Goal: Information Seeking & Learning: Learn about a topic

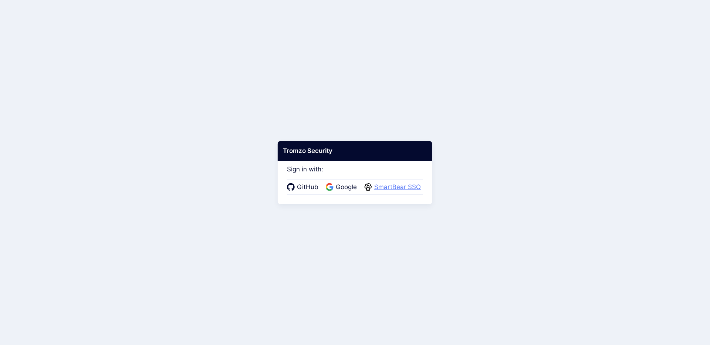
click at [404, 188] on span "SmartBear SSO" at bounding box center [397, 188] width 51 height 10
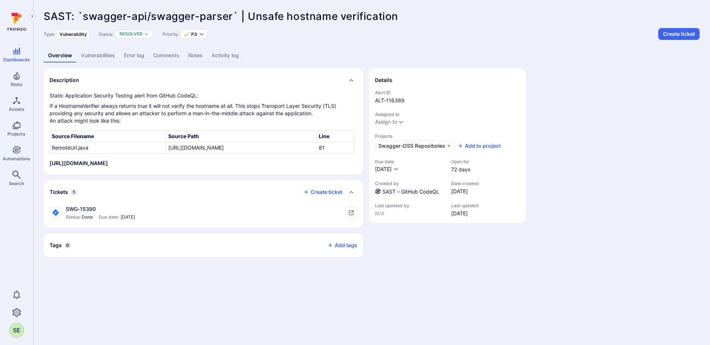
click at [377, 34] on div "Type: Vulnerability Status: Resolved Priority: P3 Create ticket" at bounding box center [372, 34] width 656 height 12
click at [100, 54] on link "Vulnerabilities" at bounding box center [98, 56] width 43 height 14
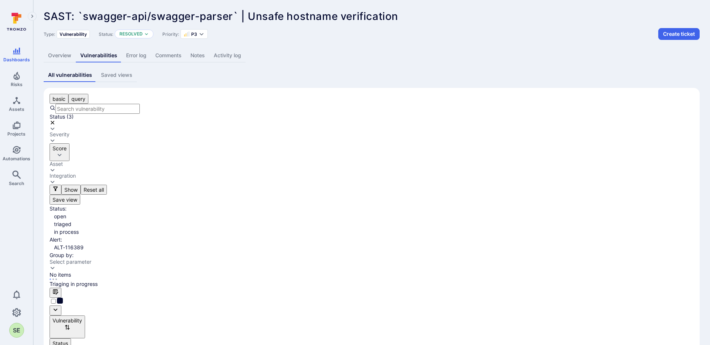
click at [35, 15] on button "button" at bounding box center [32, 16] width 9 height 9
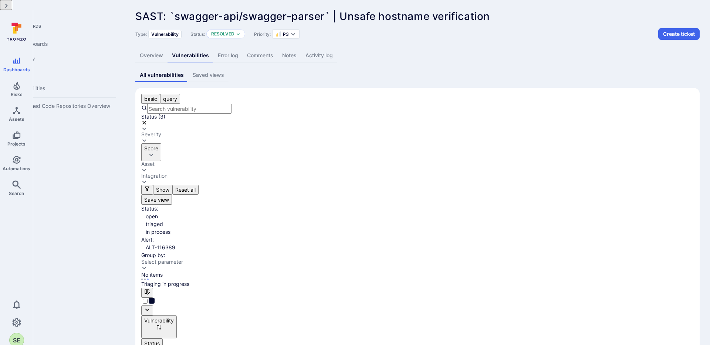
click at [12, 10] on button "button" at bounding box center [6, 5] width 12 height 10
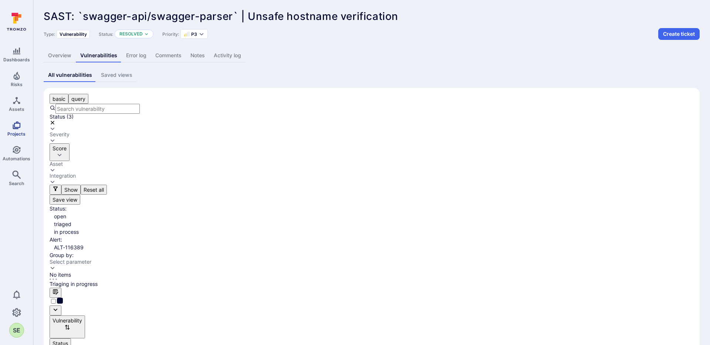
click at [18, 130] on link "Projects" at bounding box center [16, 129] width 33 height 22
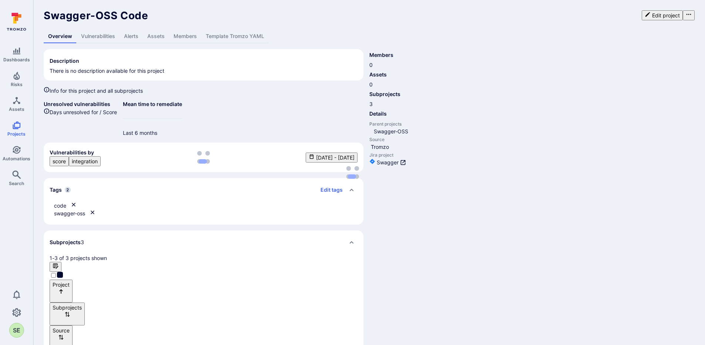
click at [133, 39] on link "Alerts" at bounding box center [130, 37] width 23 height 14
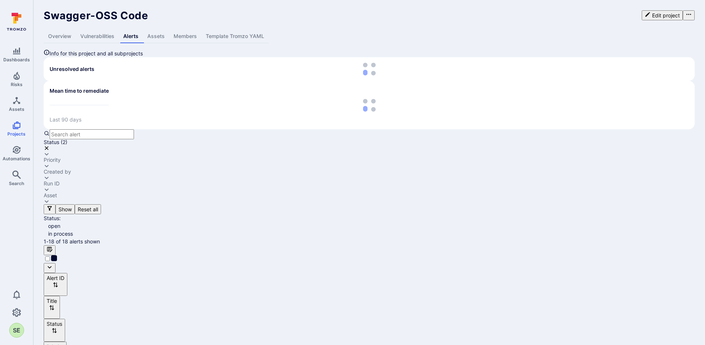
drag, startPoint x: 196, startPoint y: 166, endPoint x: 322, endPoint y: 160, distance: 125.9
click at [322, 319] on div at bounding box center [369, 319] width 651 height 0
click at [57, 193] on div "Asset" at bounding box center [50, 196] width 13 height 6
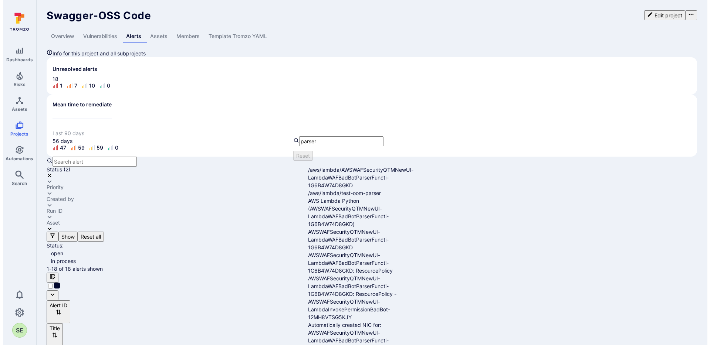
scroll to position [183, 0]
type input "parser"
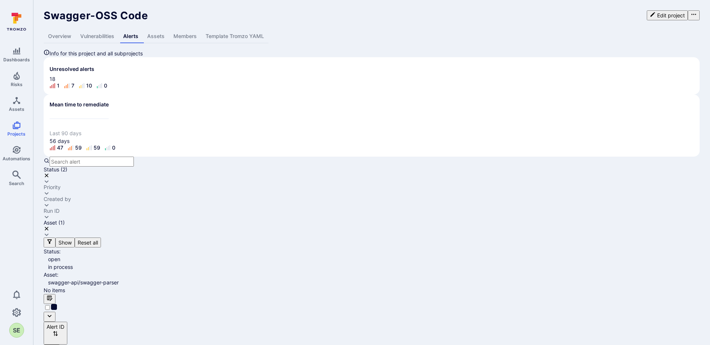
click at [168, 167] on div "Status ( 2 )" at bounding box center [372, 176] width 656 height 18
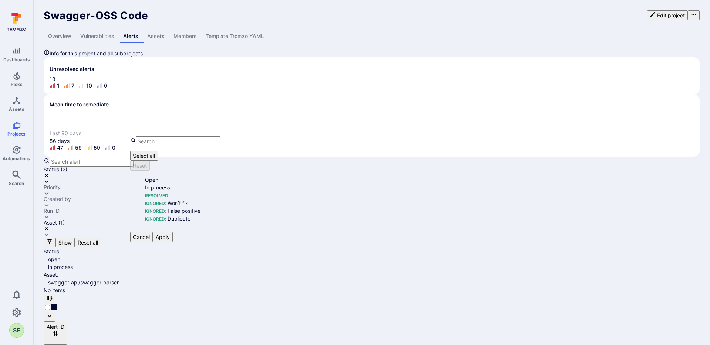
scroll to position [6, 0]
click at [145, 192] on li "Resolved" at bounding box center [192, 196] width 94 height 8
click at [173, 232] on button "Apply" at bounding box center [163, 237] width 20 height 10
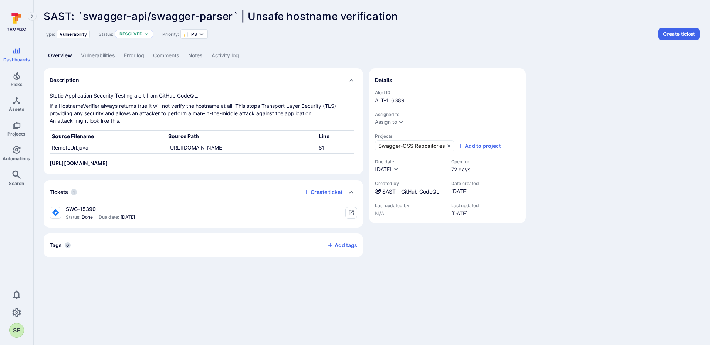
click at [223, 57] on link "Activity log" at bounding box center [225, 56] width 36 height 14
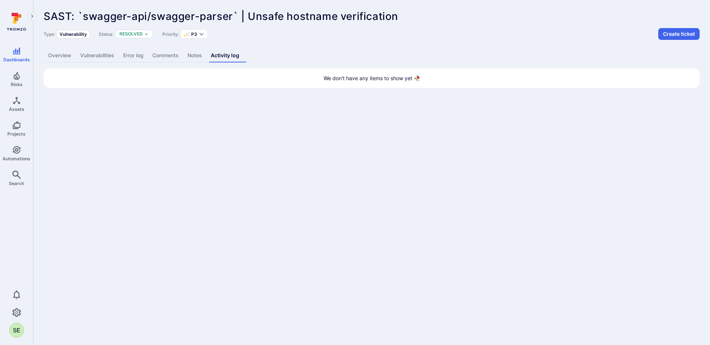
click at [108, 58] on link "Vulnerabilities" at bounding box center [97, 56] width 43 height 14
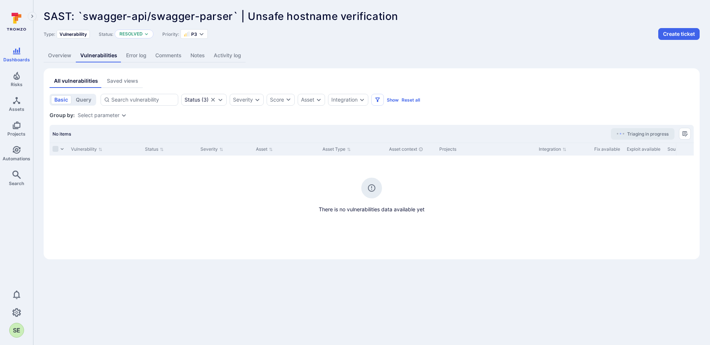
click at [58, 57] on link "Overview" at bounding box center [60, 56] width 32 height 14
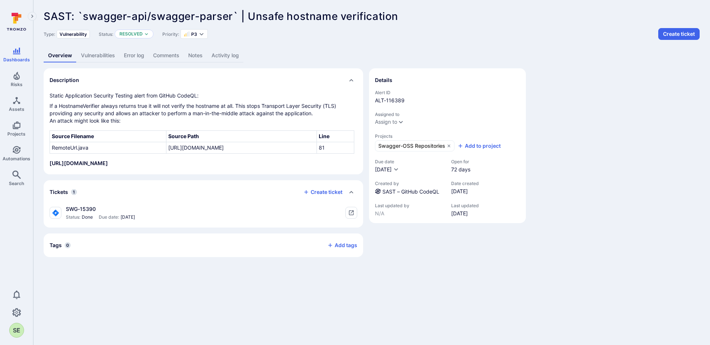
click at [214, 142] on th "Source Path" at bounding box center [241, 136] width 150 height 11
click at [93, 57] on link "Vulnerabilities" at bounding box center [98, 56] width 43 height 14
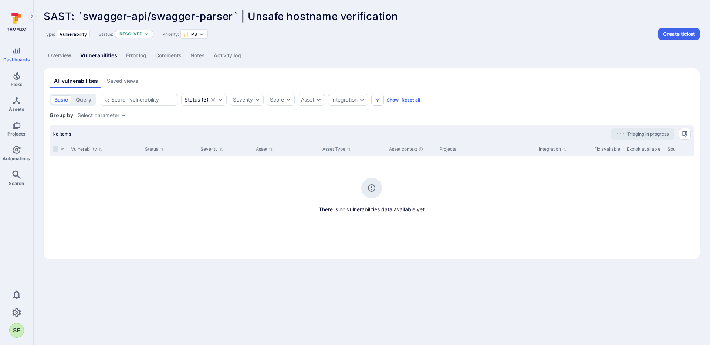
click at [53, 55] on link "Overview" at bounding box center [60, 56] width 32 height 14
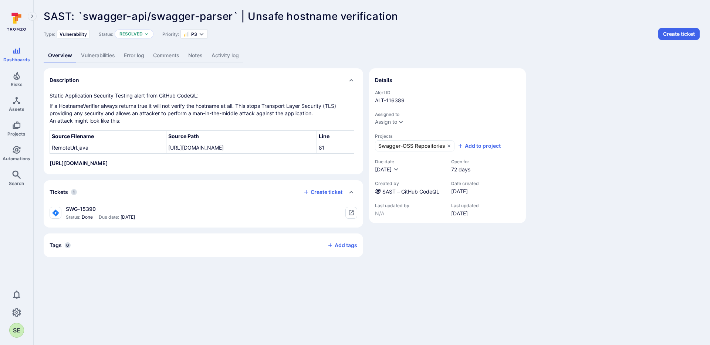
click at [143, 57] on link "Error log" at bounding box center [133, 56] width 29 height 14
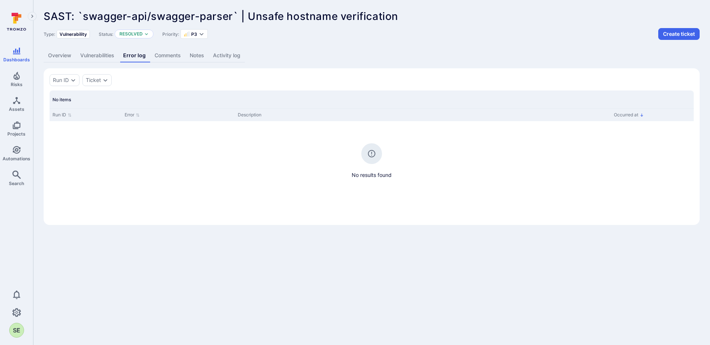
click at [70, 56] on link "Overview" at bounding box center [60, 56] width 32 height 14
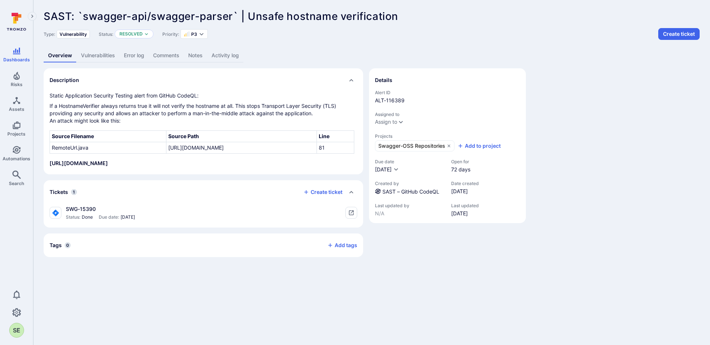
click at [97, 56] on link "Vulnerabilities" at bounding box center [98, 56] width 43 height 14
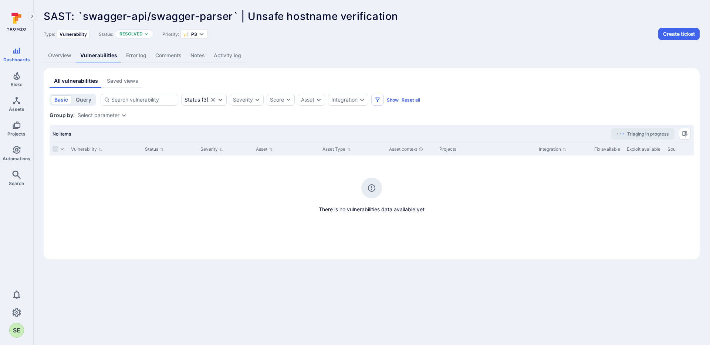
click at [77, 100] on button "query" at bounding box center [84, 99] width 22 height 9
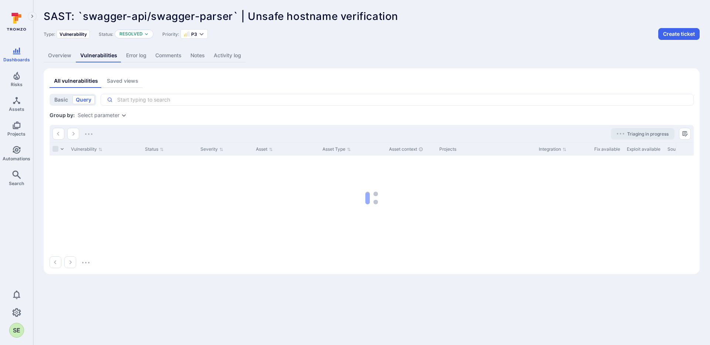
click at [113, 85] on button "Saved views" at bounding box center [122, 81] width 40 height 14
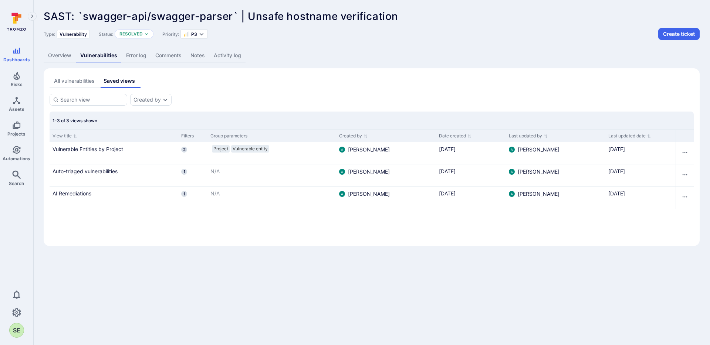
click at [57, 56] on link "Overview" at bounding box center [60, 56] width 32 height 14
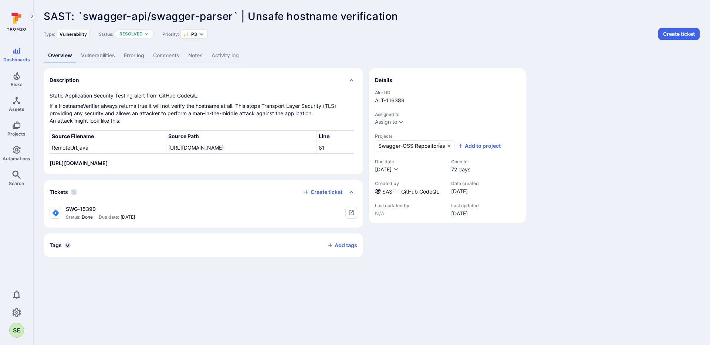
click at [176, 59] on link "Comments" at bounding box center [166, 56] width 35 height 14
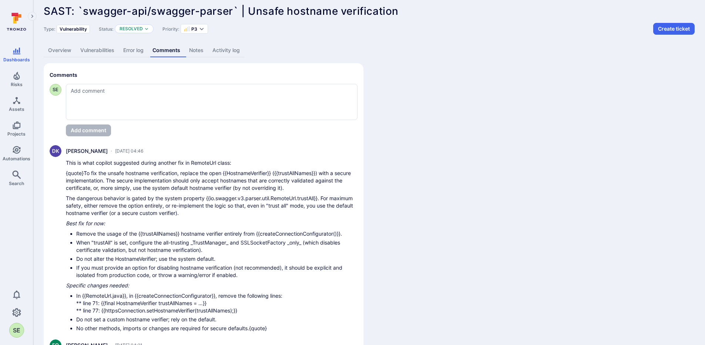
scroll to position [11, 0]
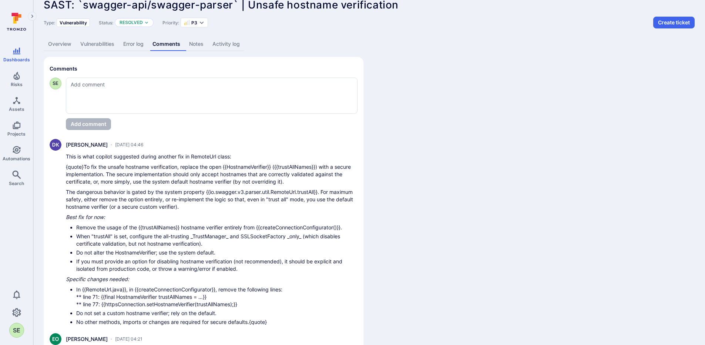
click at [232, 47] on link "Activity log" at bounding box center [226, 44] width 36 height 14
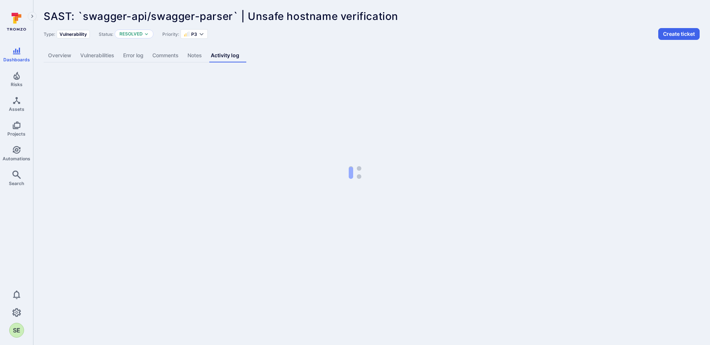
click at [64, 53] on link "Overview" at bounding box center [60, 56] width 32 height 14
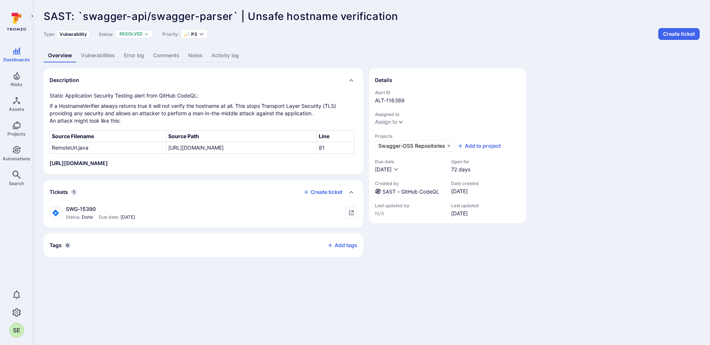
click at [467, 215] on span "Sep 2, 2025" at bounding box center [465, 213] width 28 height 7
click at [202, 55] on link "Notes" at bounding box center [195, 56] width 23 height 14
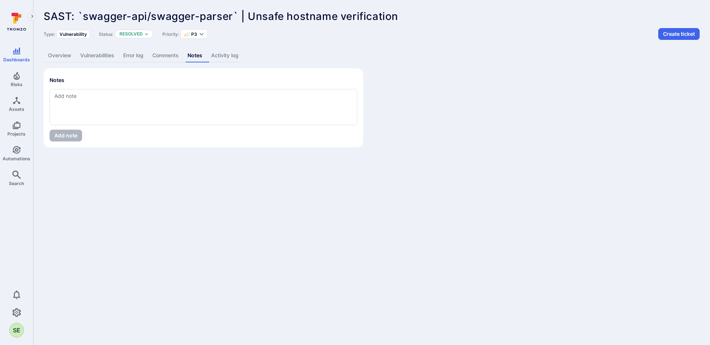
click at [168, 56] on link "Comments" at bounding box center [165, 56] width 35 height 14
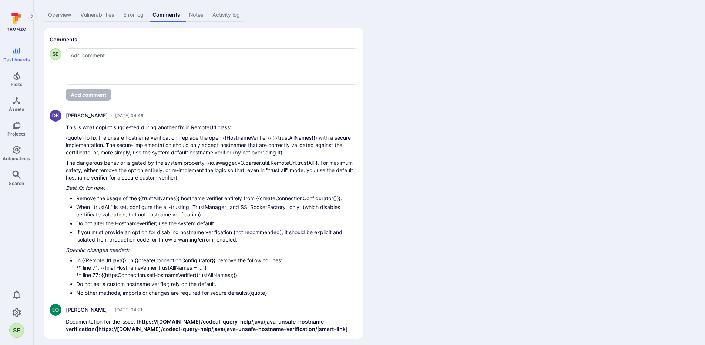
scroll to position [45, 0]
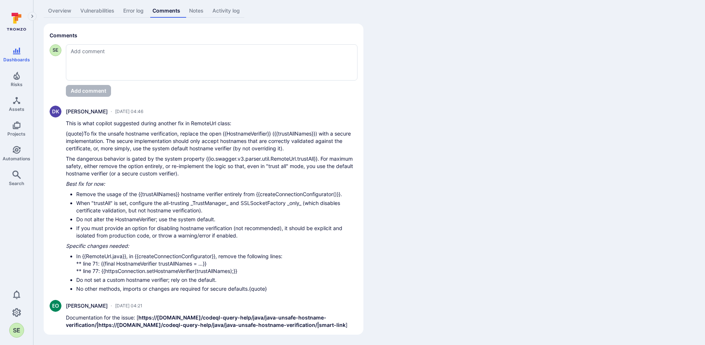
click at [129, 10] on link "Error log" at bounding box center [133, 11] width 29 height 14
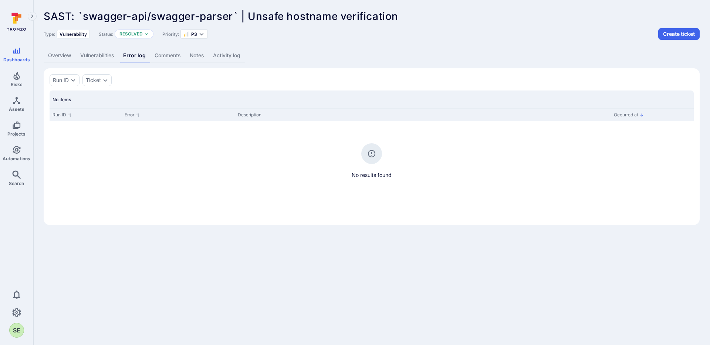
click at [104, 55] on link "Vulnerabilities" at bounding box center [97, 56] width 43 height 14
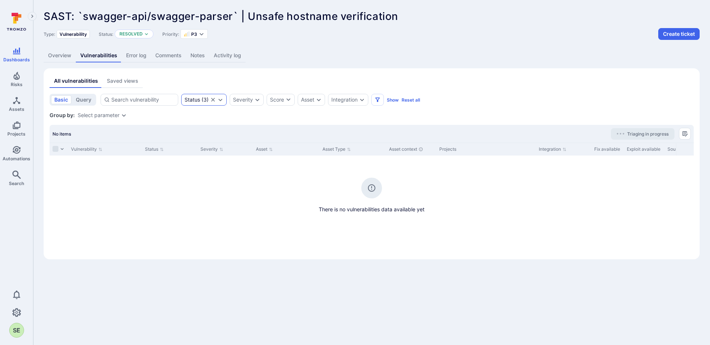
click at [207, 101] on div "Status ( 3 )" at bounding box center [197, 100] width 24 height 6
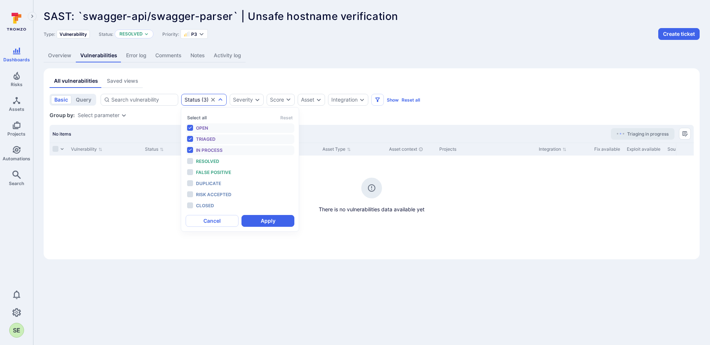
scroll to position [6, 0]
click at [202, 208] on span "Closed" at bounding box center [205, 206] width 18 height 6
click at [262, 223] on button "Apply" at bounding box center [268, 221] width 53 height 12
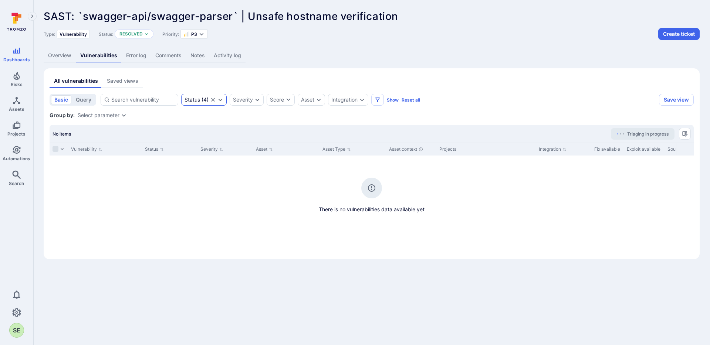
click at [203, 99] on div "Status ( 4 )" at bounding box center [197, 100] width 24 height 6
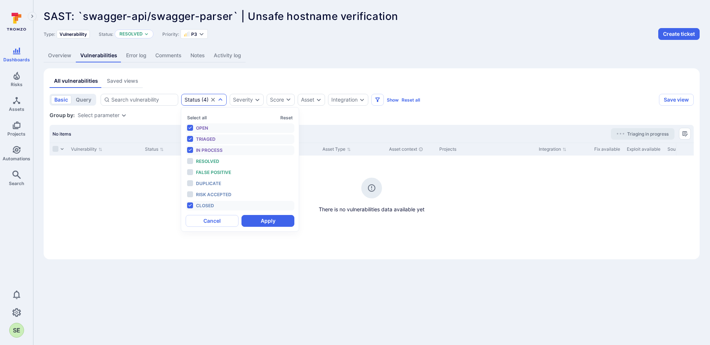
scroll to position [6, 0]
click at [201, 193] on span "Risk accepted" at bounding box center [214, 195] width 36 height 6
click at [200, 185] on span "Duplicate" at bounding box center [208, 184] width 25 height 6
click at [201, 172] on span "False positive" at bounding box center [213, 173] width 35 height 6
click at [200, 161] on span "Resolved" at bounding box center [207, 162] width 23 height 6
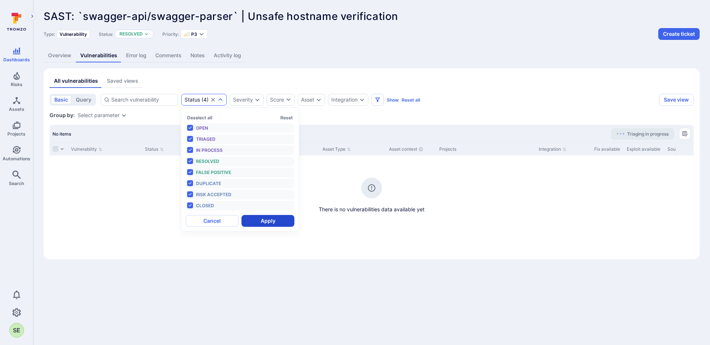
click at [270, 219] on button "Apply" at bounding box center [268, 221] width 53 height 12
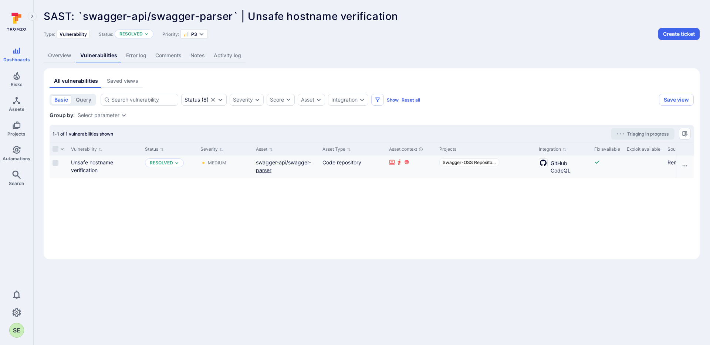
click at [263, 162] on link "swagger-api/swagger-parser" at bounding box center [283, 166] width 55 height 14
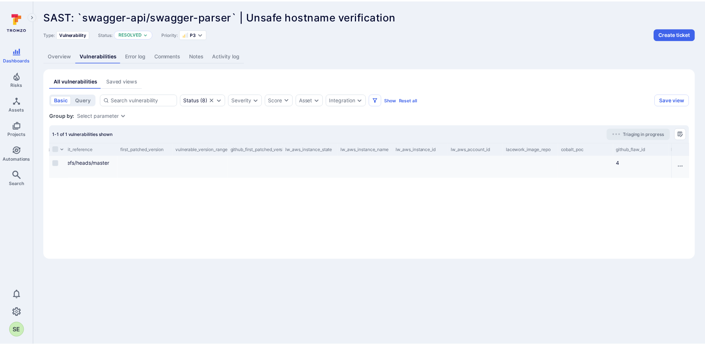
scroll to position [0, 1320]
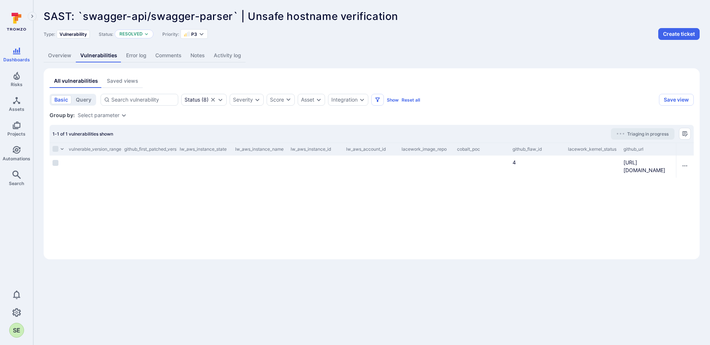
click at [228, 55] on link "Activity log" at bounding box center [227, 56] width 36 height 14
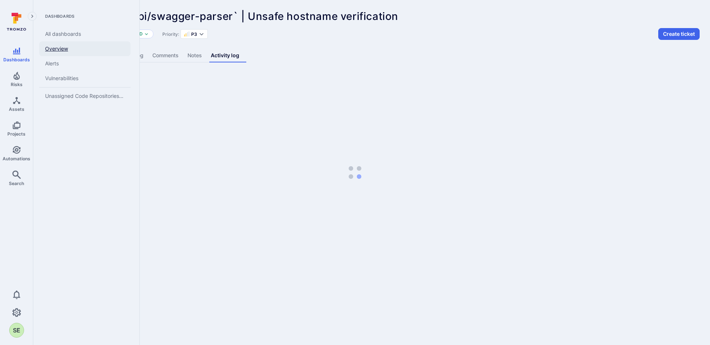
click at [50, 49] on link "Overview" at bounding box center [84, 48] width 91 height 15
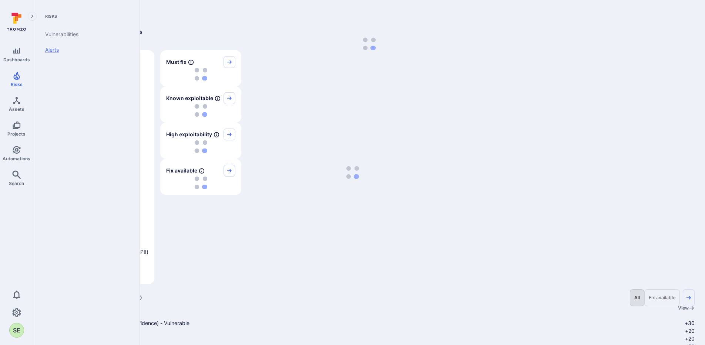
click at [49, 51] on link "Alerts" at bounding box center [84, 50] width 91 height 16
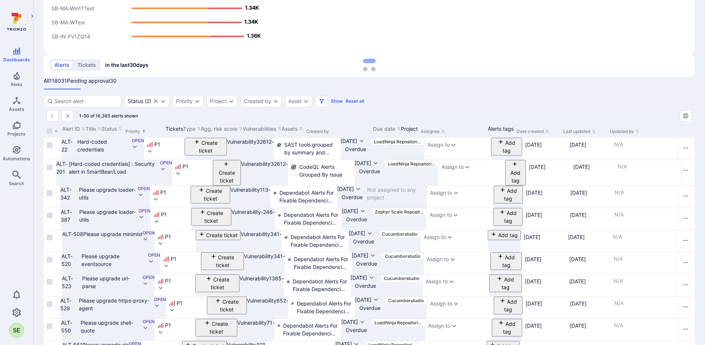
scroll to position [125, 0]
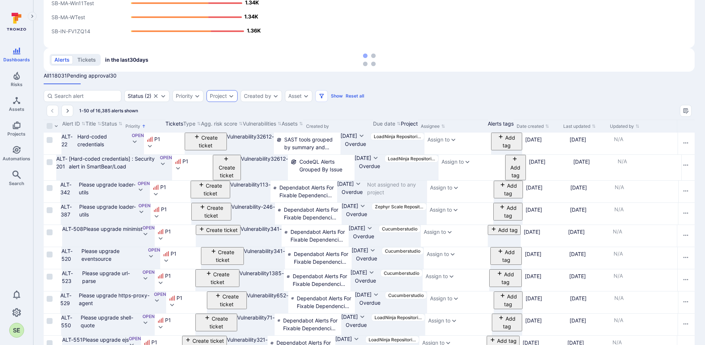
click at [213, 90] on div "Project" at bounding box center [221, 96] width 31 height 12
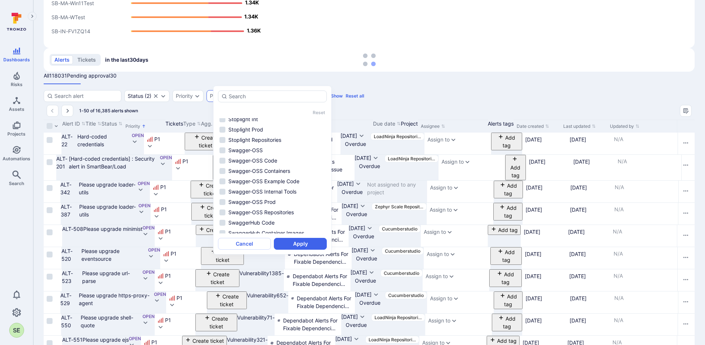
scroll to position [1356, 0]
click at [225, 167] on li "Swagger-OSS Code" at bounding box center [272, 171] width 109 height 9
click at [300, 239] on button "Apply" at bounding box center [300, 244] width 53 height 12
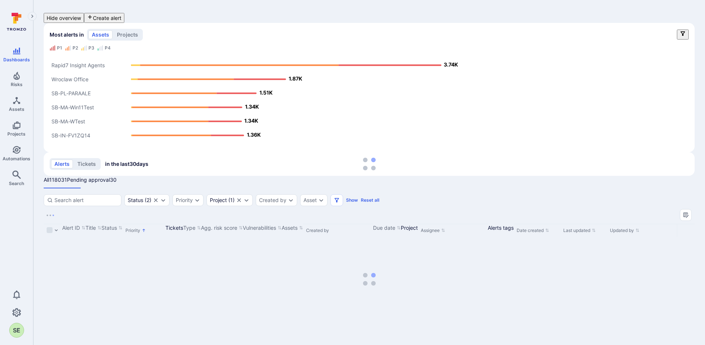
scroll to position [14, 0]
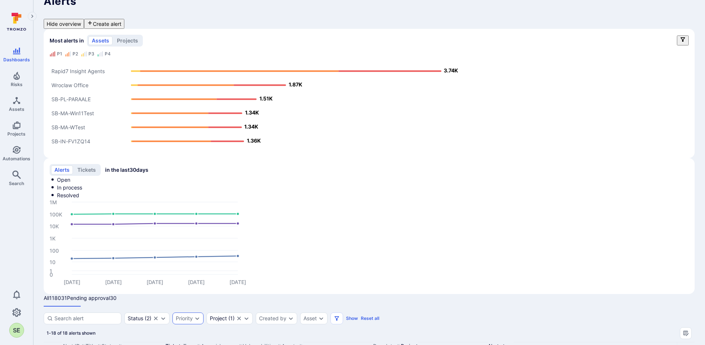
click at [158, 317] on icon "Clear selection" at bounding box center [156, 319] width 4 height 4
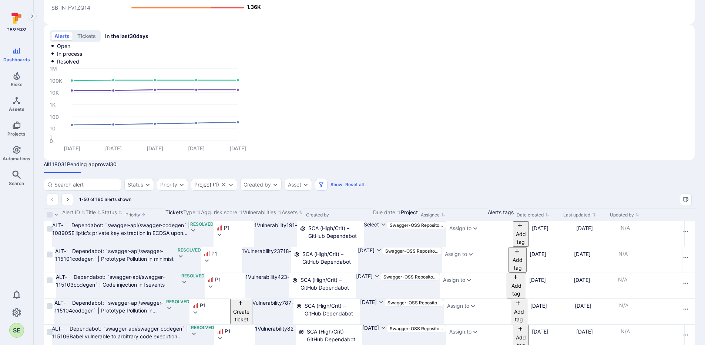
scroll to position [149, 0]
click at [143, 182] on div "Status" at bounding box center [136, 185] width 16 height 6
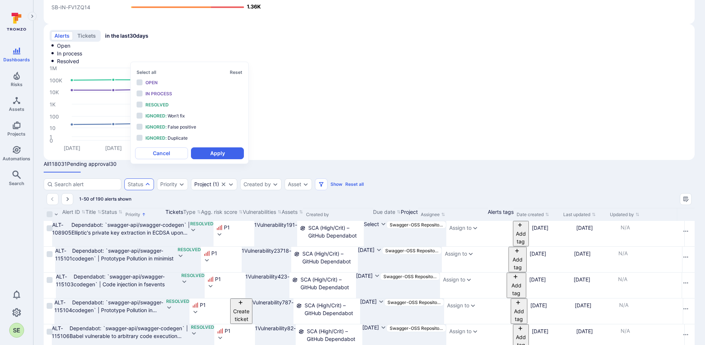
scroll to position [6, 0]
click at [140, 81] on li "Open" at bounding box center [189, 83] width 109 height 10
click at [229, 158] on button "Apply" at bounding box center [217, 154] width 53 height 12
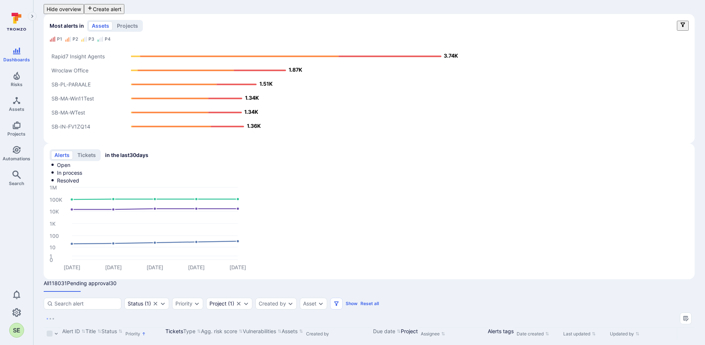
scroll to position [14, 0]
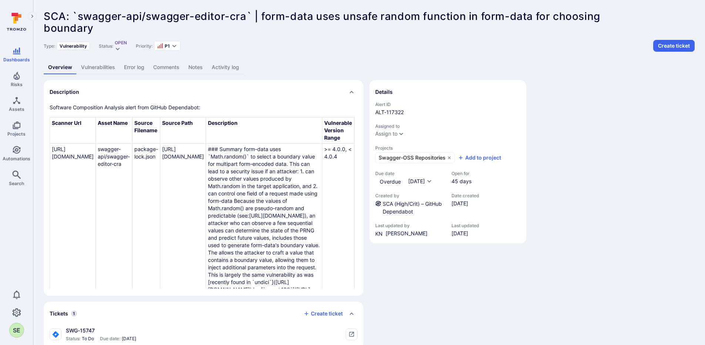
click at [226, 67] on link "Activity log" at bounding box center [225, 68] width 36 height 14
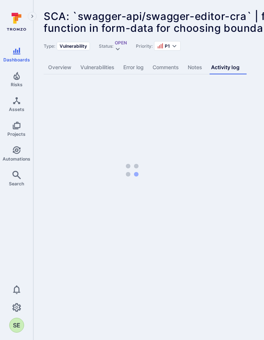
click at [208, 150] on body "Dashboards Risks Assets Projects Automations Search 0 SE Dashboards All dashboa…" at bounding box center [132, 170] width 264 height 340
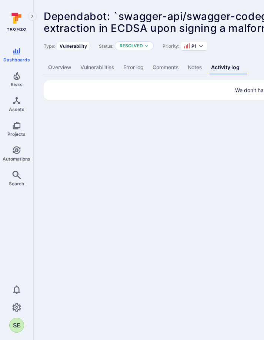
click at [142, 247] on body "Dashboards Risks Assets Projects Automations Search 0 SE Dashboards All dashboa…" at bounding box center [132, 170] width 264 height 340
click at [59, 64] on link "Overview" at bounding box center [60, 68] width 32 height 14
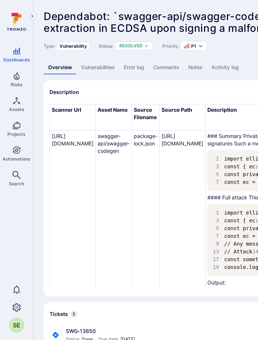
drag, startPoint x: 20, startPoint y: 232, endPoint x: 17, endPoint y: 239, distance: 7.1
click at [20, 233] on div "Dashboards Risks Assets Projects Automations Search 0 SE" at bounding box center [16, 171] width 33 height 324
click at [160, 195] on td "package-lock.json" at bounding box center [146, 252] width 28 height 243
click at [225, 68] on link "Activity log" at bounding box center [225, 68] width 36 height 14
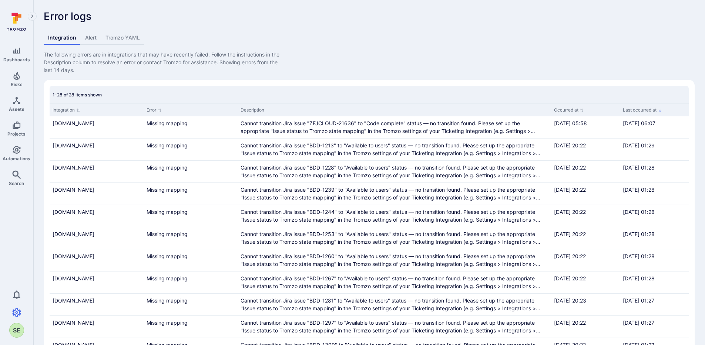
click at [84, 36] on link "Alert" at bounding box center [91, 38] width 20 height 14
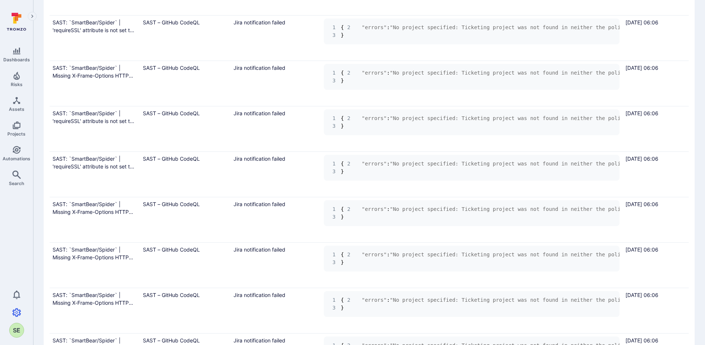
scroll to position [2111, 0]
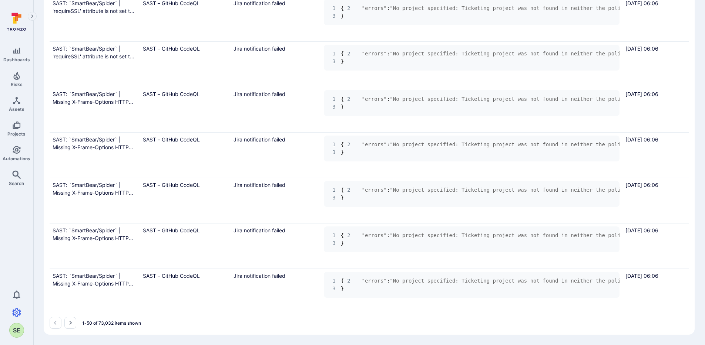
click at [69, 321] on icon "Go to the next page" at bounding box center [70, 323] width 6 height 6
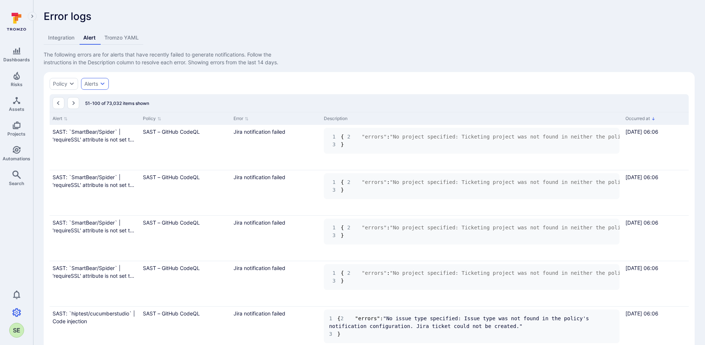
click at [98, 88] on div "Alerts" at bounding box center [91, 83] width 14 height 7
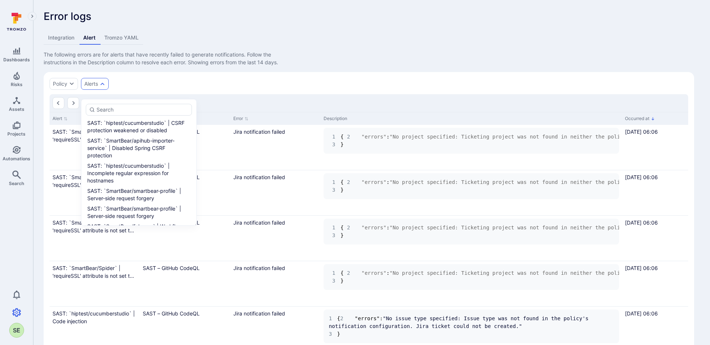
type input "o"
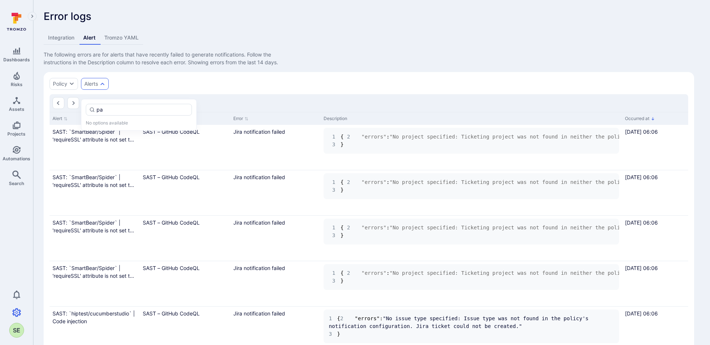
type input "p"
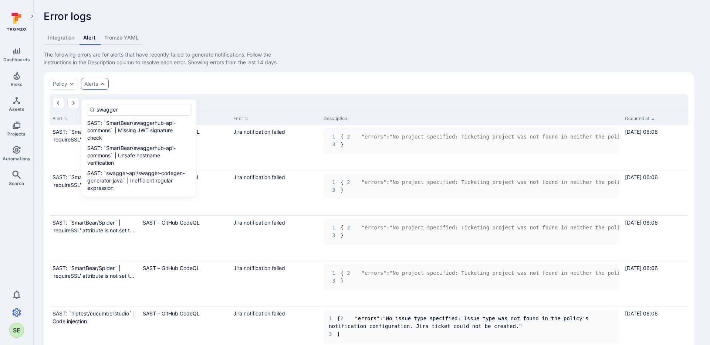
type input "swagger"
click at [287, 91] on div at bounding box center [355, 172] width 710 height 345
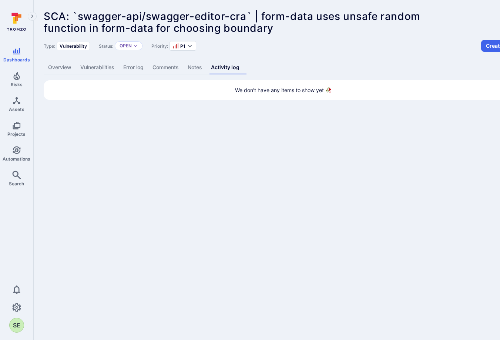
click at [229, 176] on body "Dashboards Risks Assets Projects Automations Search 0 SE Dashboards All dashboa…" at bounding box center [250, 170] width 500 height 340
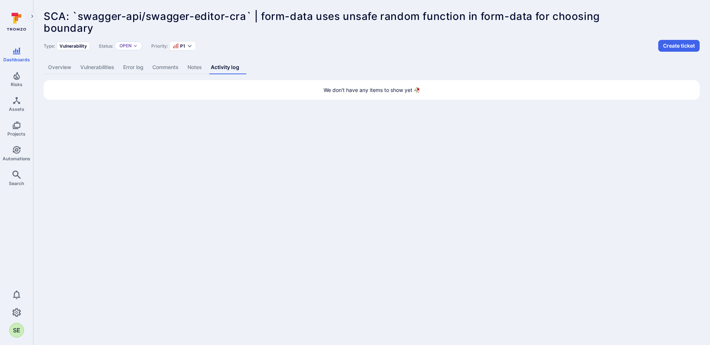
click at [70, 68] on link "Overview" at bounding box center [60, 68] width 32 height 14
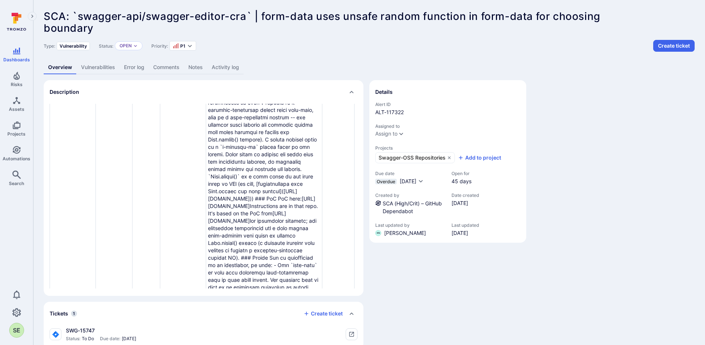
scroll to position [421, 0]
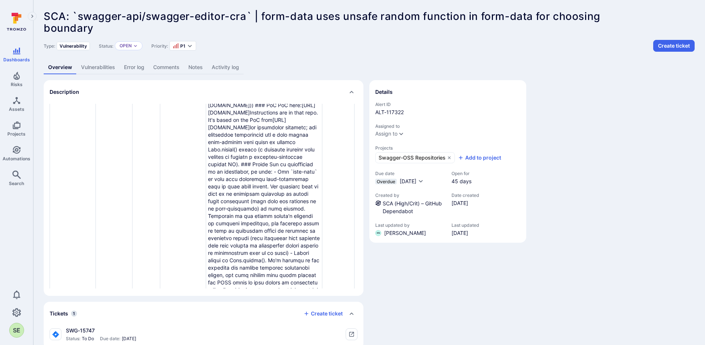
click at [165, 69] on link "Comments" at bounding box center [166, 68] width 35 height 14
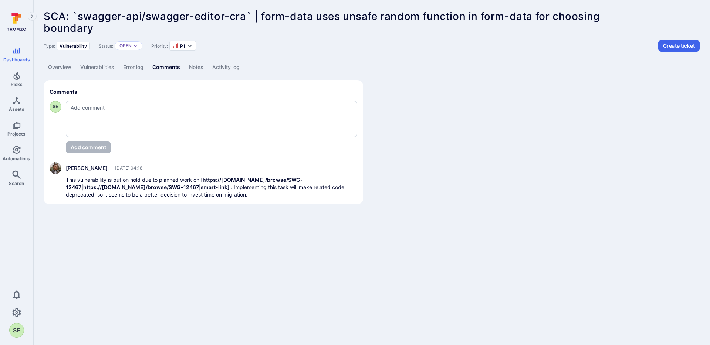
click at [52, 68] on link "Overview" at bounding box center [60, 68] width 32 height 14
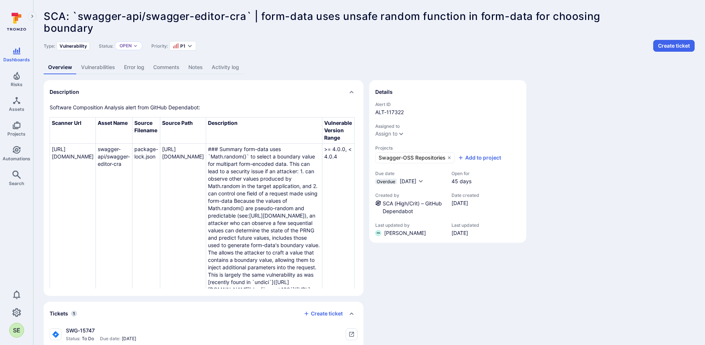
click at [263, 130] on div "Description Software Composition Analysis alert from GitHub Dependabot: Scanner…" at bounding box center [369, 229] width 651 height 299
